Goal: Register for event/course

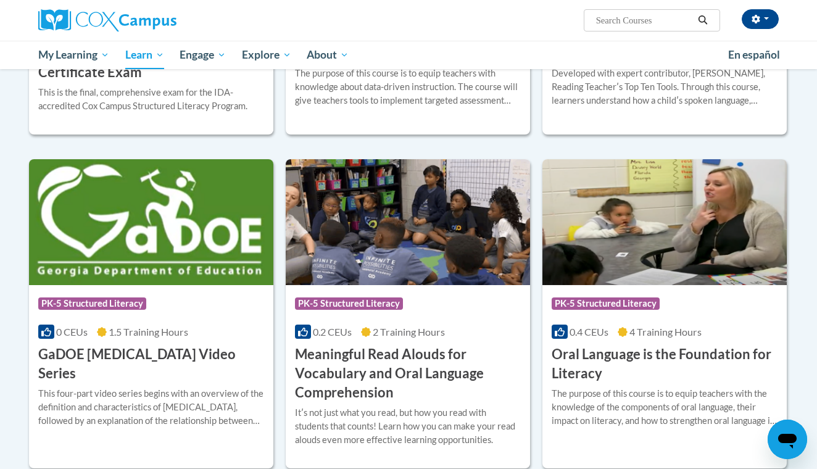
scroll to position [631, 0]
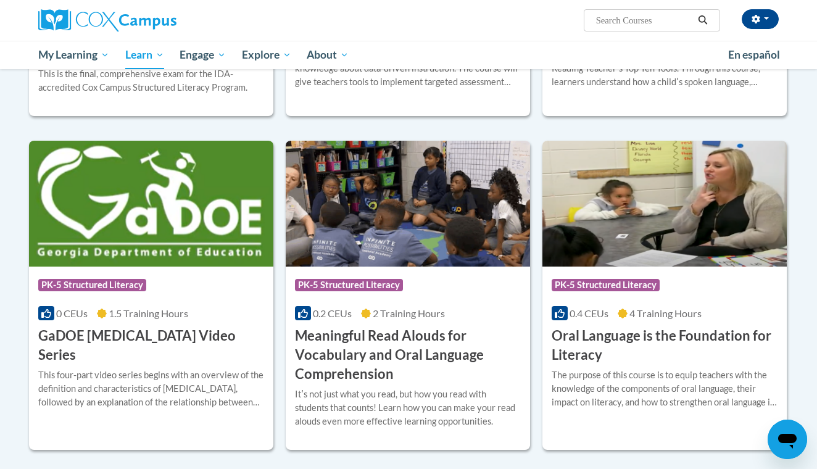
click at [423, 335] on h3 "Meaningful Read Alouds for Vocabulary and Oral Language Comprehension" at bounding box center [408, 354] width 226 height 57
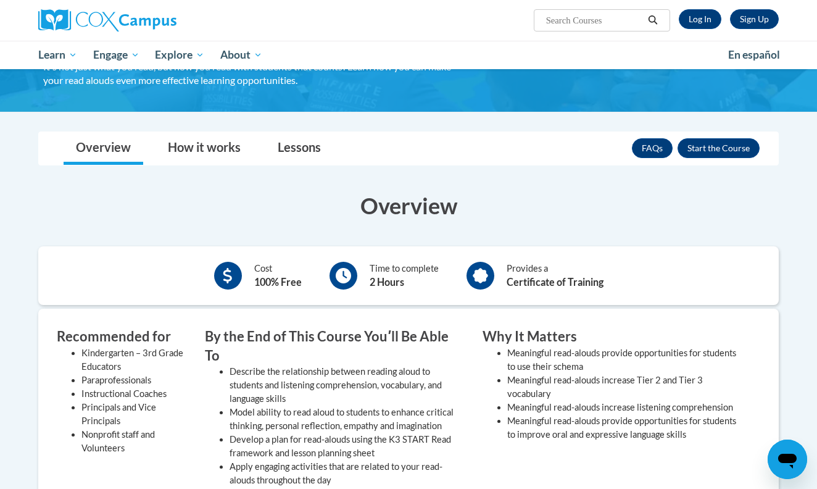
scroll to position [68, 0]
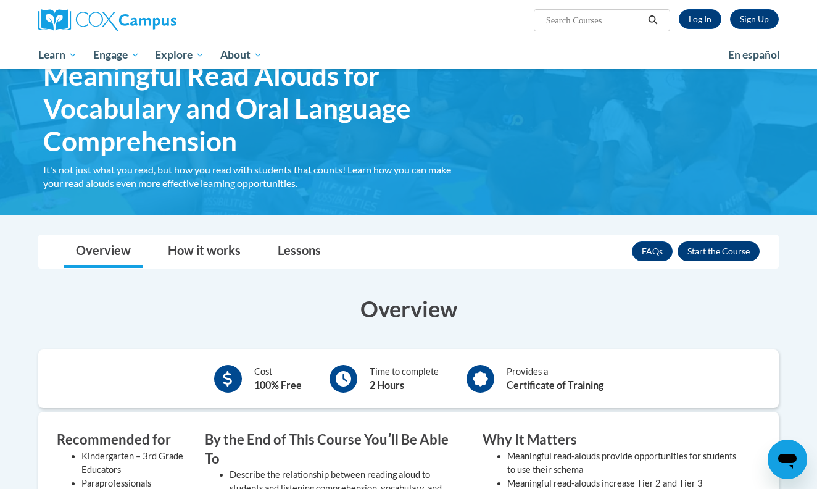
click at [722, 255] on button "Enroll" at bounding box center [719, 251] width 82 height 20
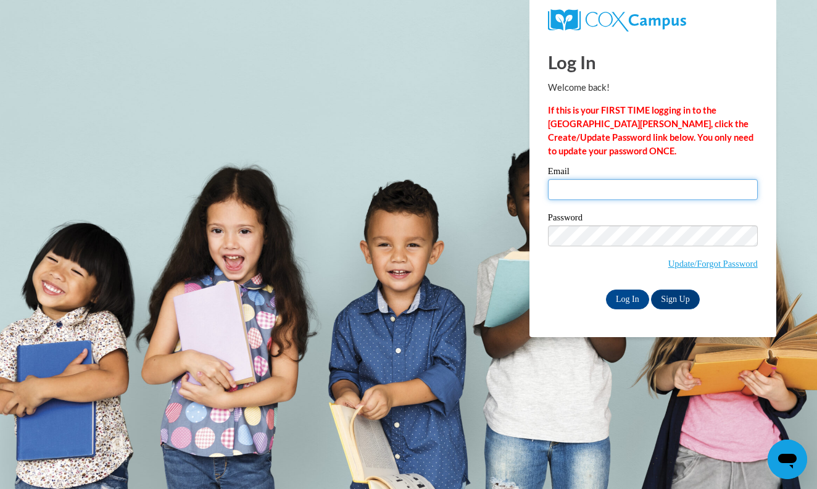
type input "mzlensky@sdb.K12.wi.us"
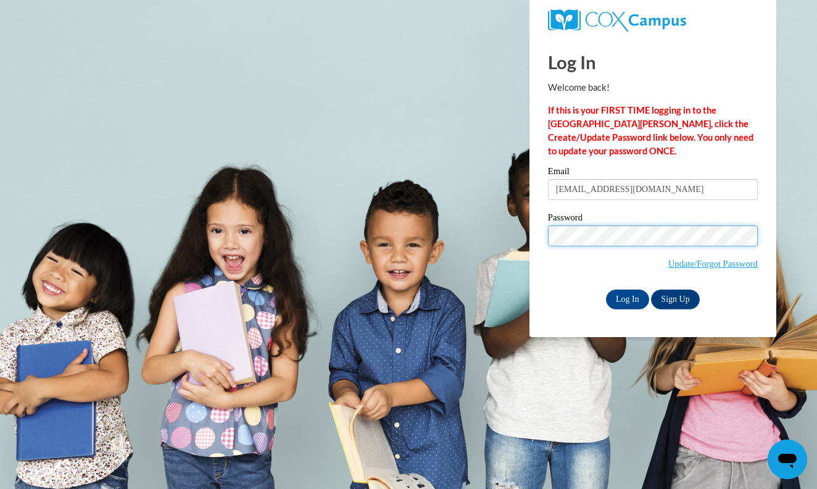
click at [626, 297] on input "Log In" at bounding box center [627, 299] width 43 height 20
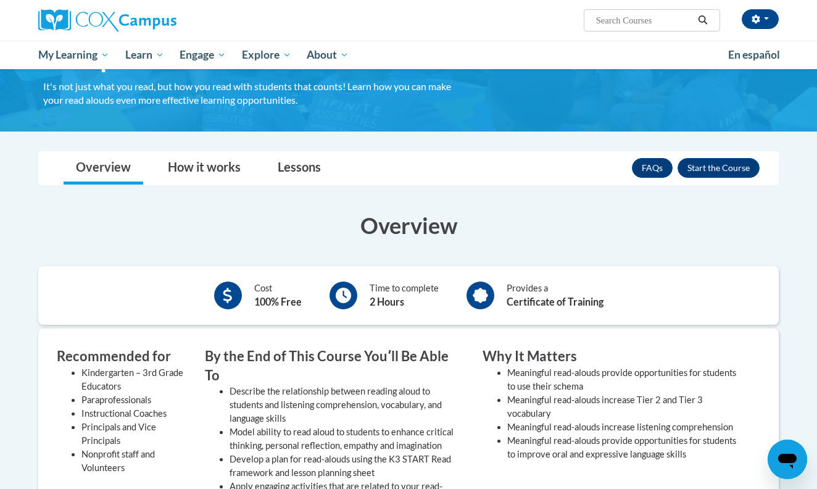
scroll to position [118, 0]
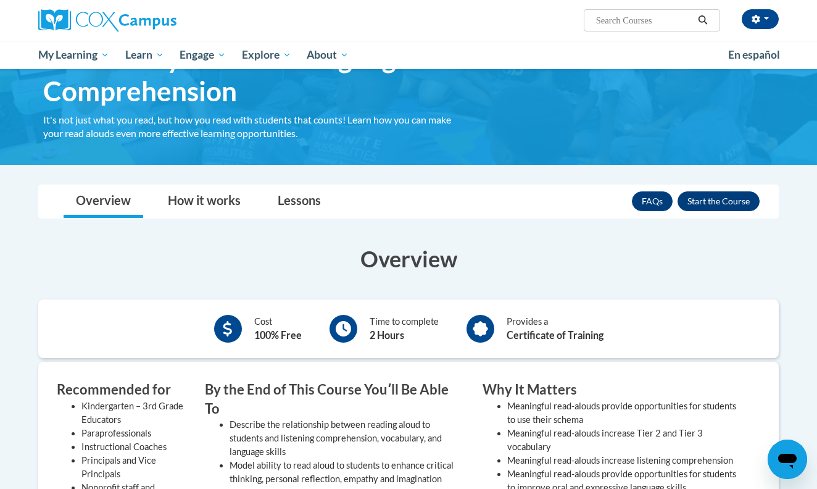
click at [740, 194] on button "Enroll" at bounding box center [719, 201] width 82 height 20
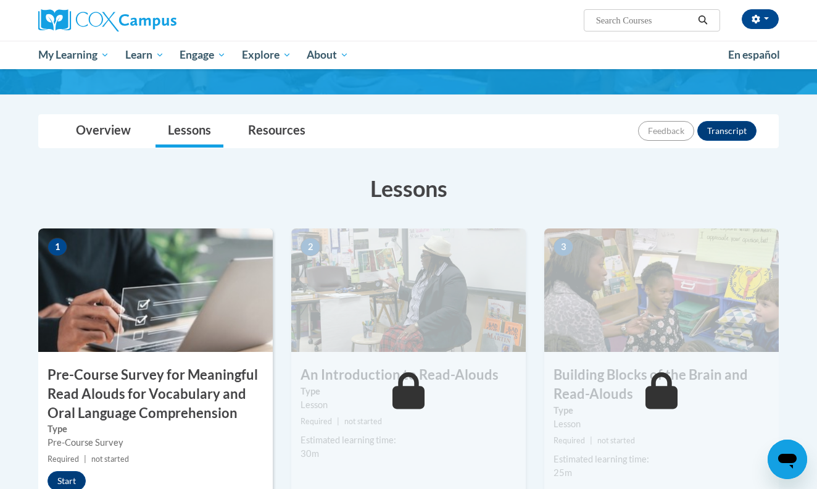
scroll to position [128, 0]
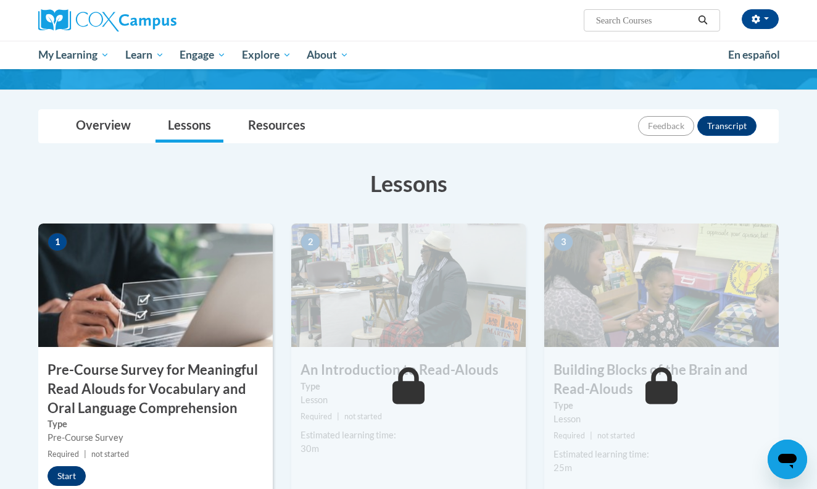
click at [70, 470] on button "Start" at bounding box center [67, 476] width 38 height 20
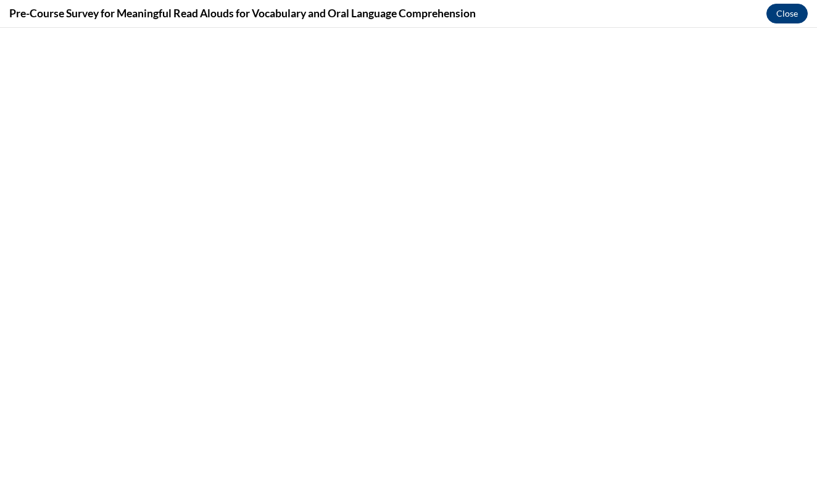
click at [782, 12] on button "Close" at bounding box center [786, 14] width 41 height 20
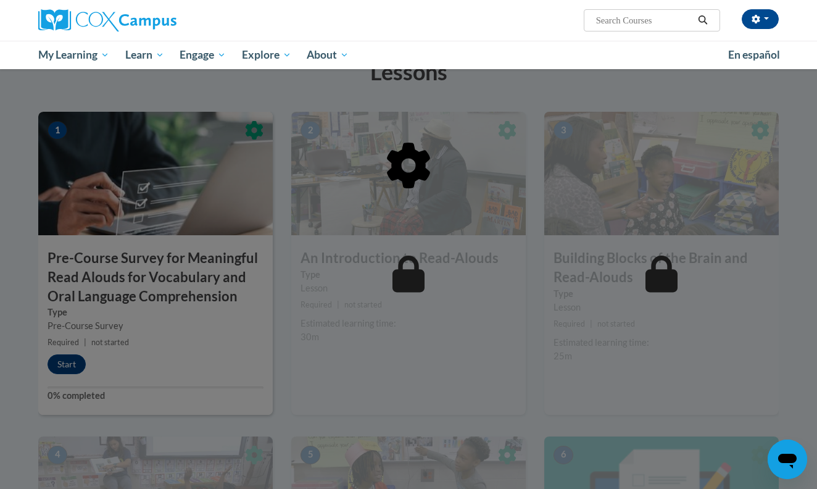
scroll to position [242, 0]
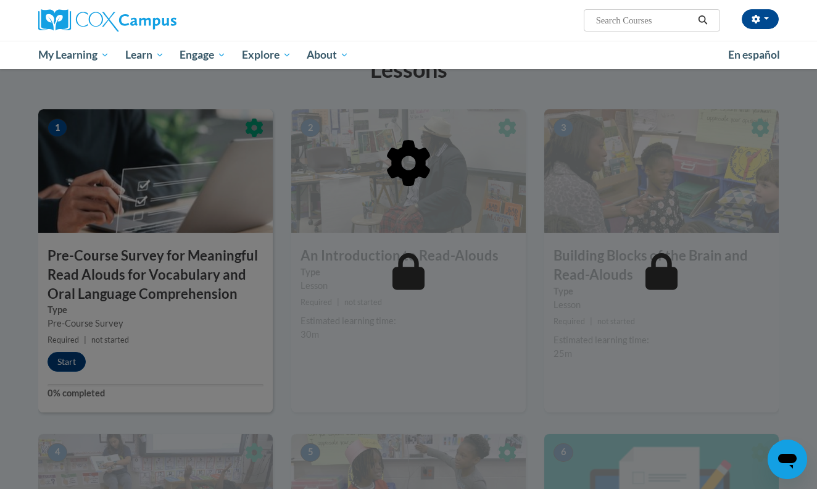
click at [59, 364] on div at bounding box center [408, 244] width 817 height 489
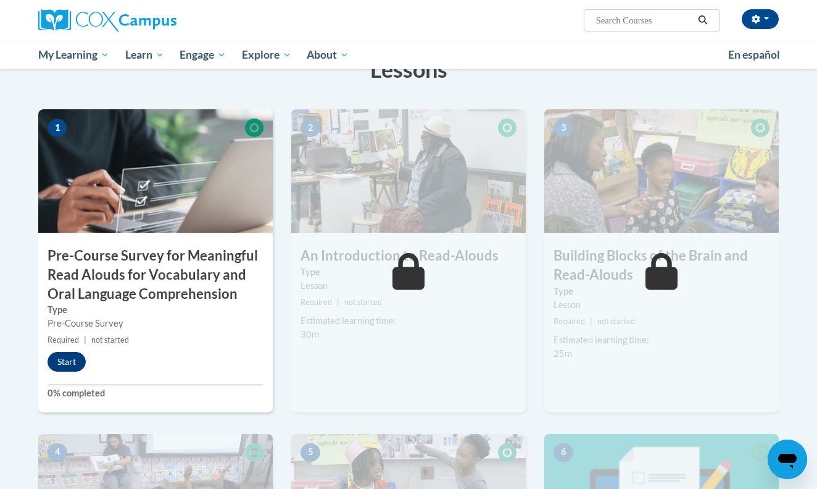
click at [72, 359] on button "Start" at bounding box center [67, 362] width 38 height 20
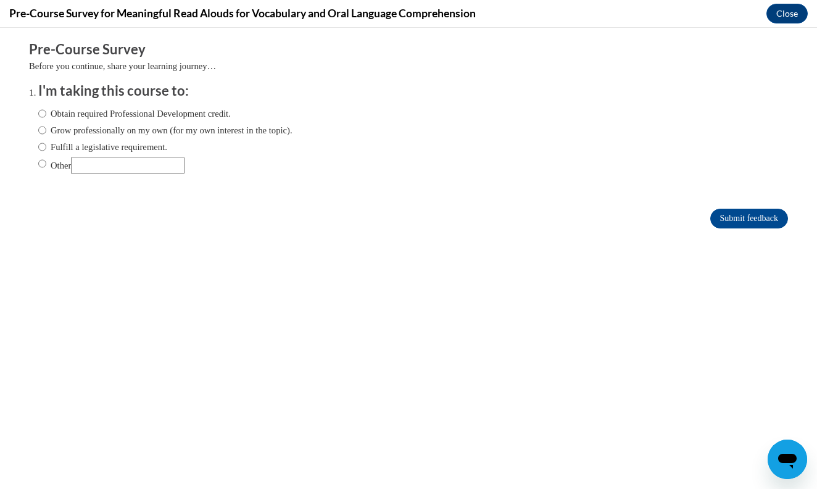
scroll to position [0, 0]
click at [48, 144] on label "Fulfill a legislative requirement." at bounding box center [102, 147] width 129 height 14
click at [46, 144] on input "Fulfill a legislative requirement." at bounding box center [42, 147] width 8 height 14
radio input "true"
click at [735, 214] on input "Submit feedback" at bounding box center [749, 219] width 78 height 20
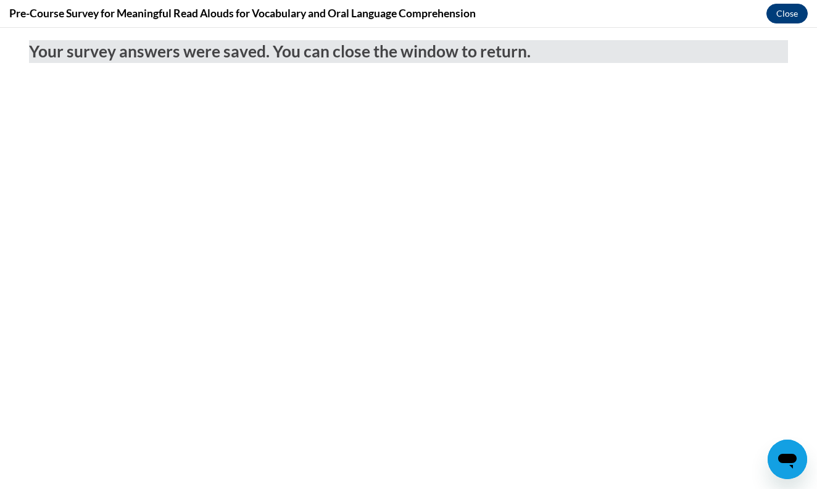
click at [790, 19] on button "Close" at bounding box center [786, 14] width 41 height 20
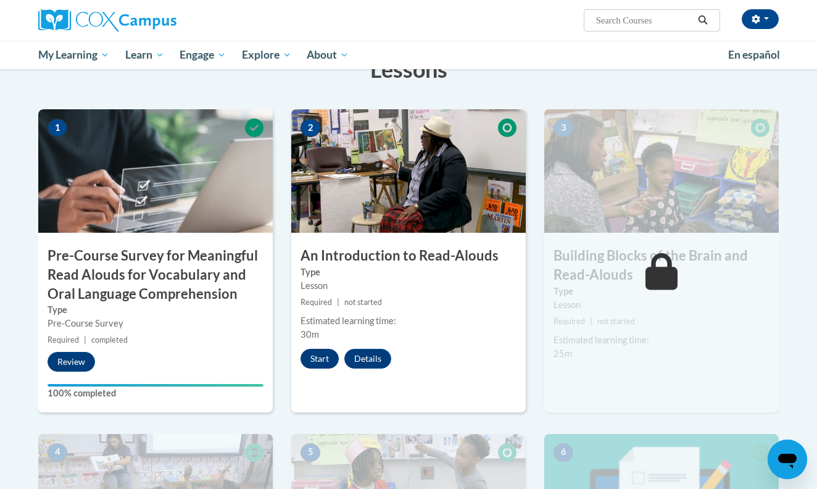
click at [320, 358] on button "Start" at bounding box center [320, 359] width 38 height 20
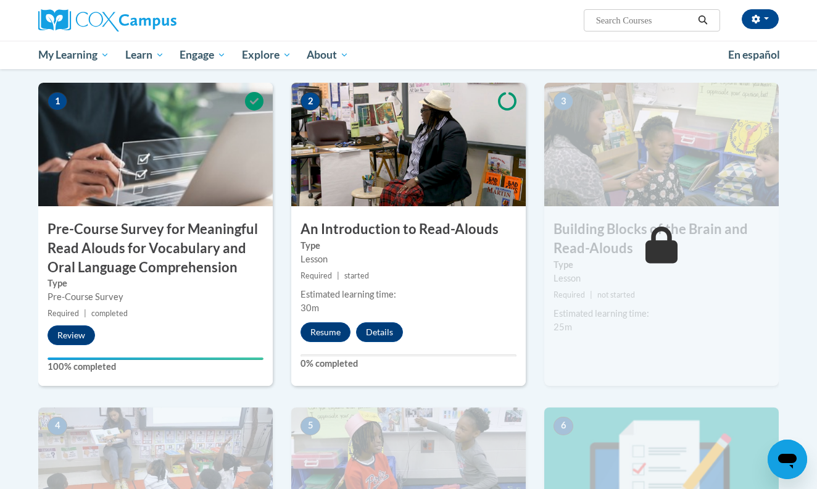
scroll to position [270, 0]
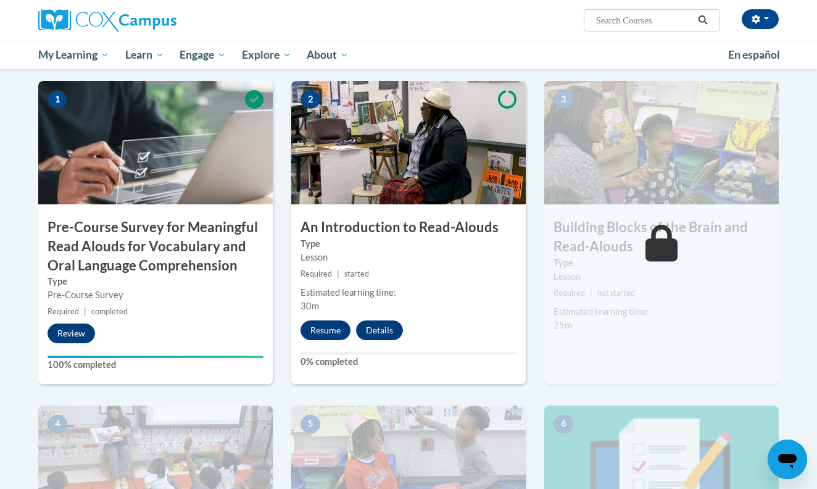
click at [328, 328] on button "Resume" at bounding box center [326, 330] width 50 height 20
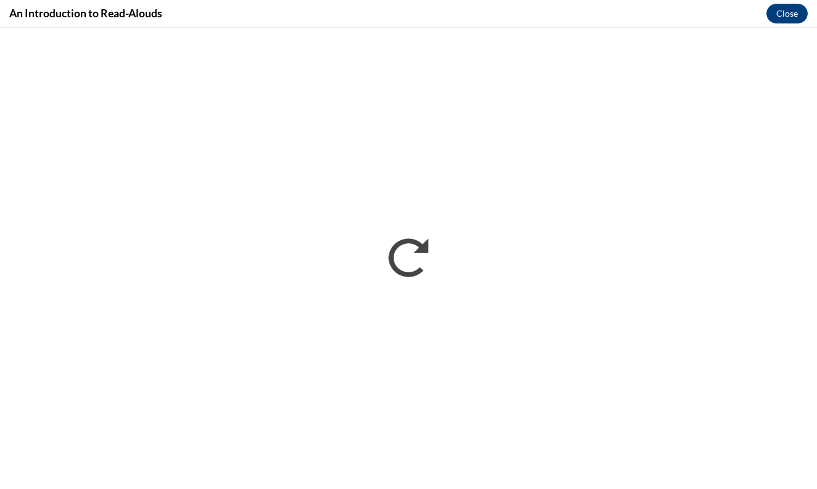
scroll to position [0, 0]
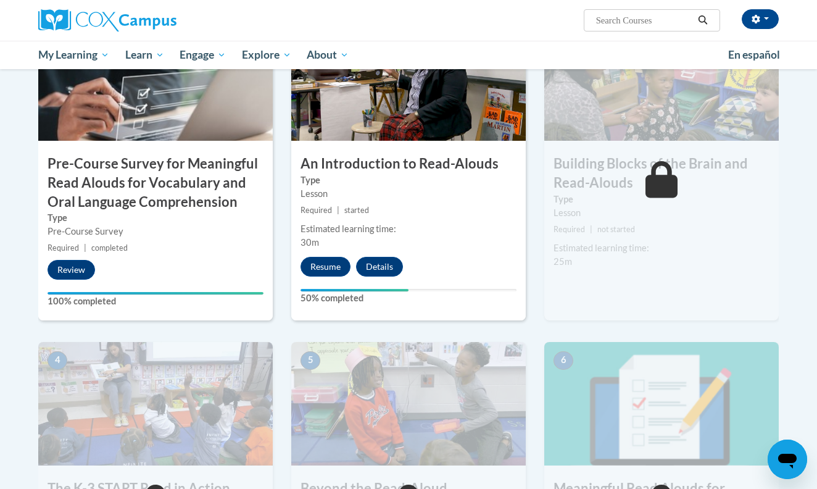
scroll to position [330, 0]
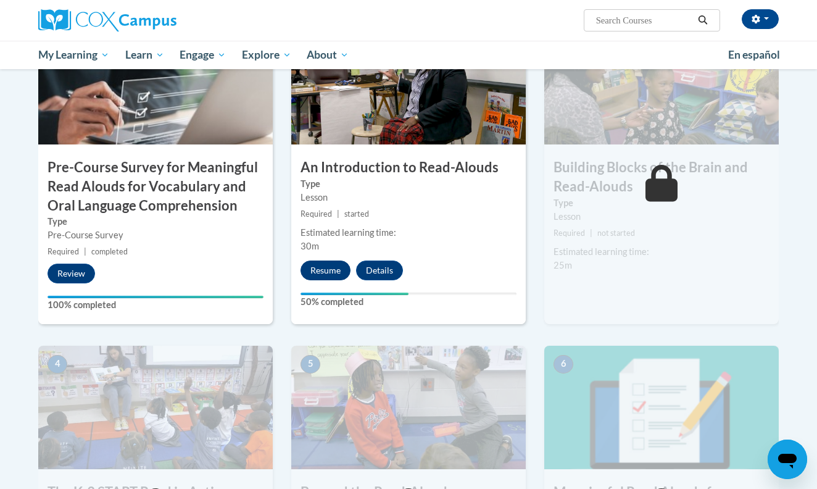
click at [346, 268] on button "Resume" at bounding box center [326, 270] width 50 height 20
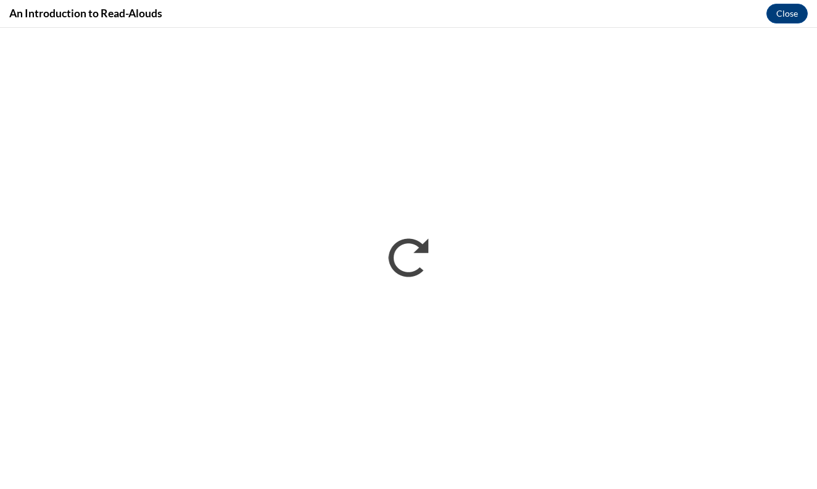
scroll to position [0, 0]
